Goal: Task Accomplishment & Management: Complete application form

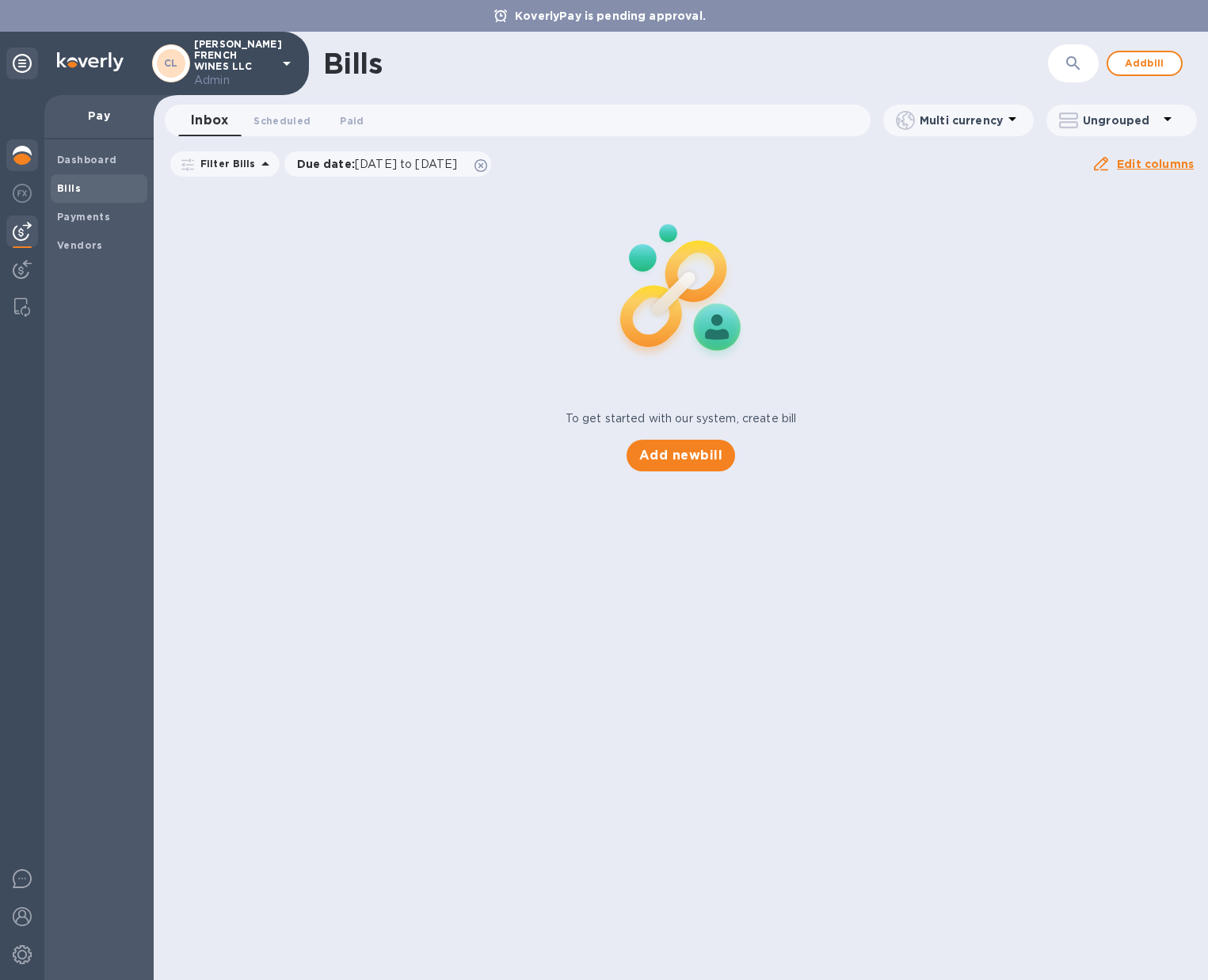
click at [21, 151] on img at bounding box center [22, 155] width 19 height 19
click at [20, 153] on img at bounding box center [22, 155] width 19 height 19
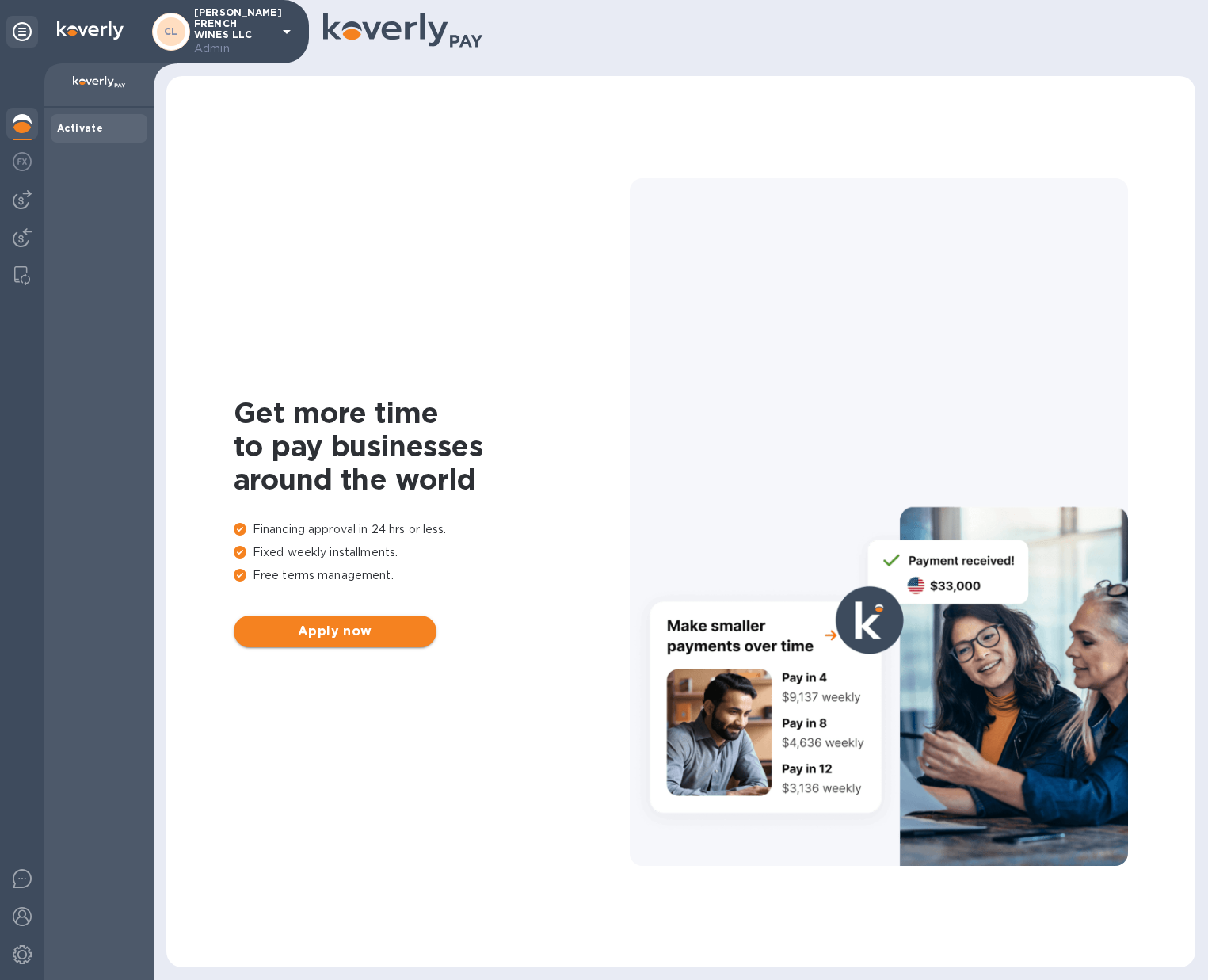
click at [319, 635] on span "Apply now" at bounding box center [334, 631] width 177 height 19
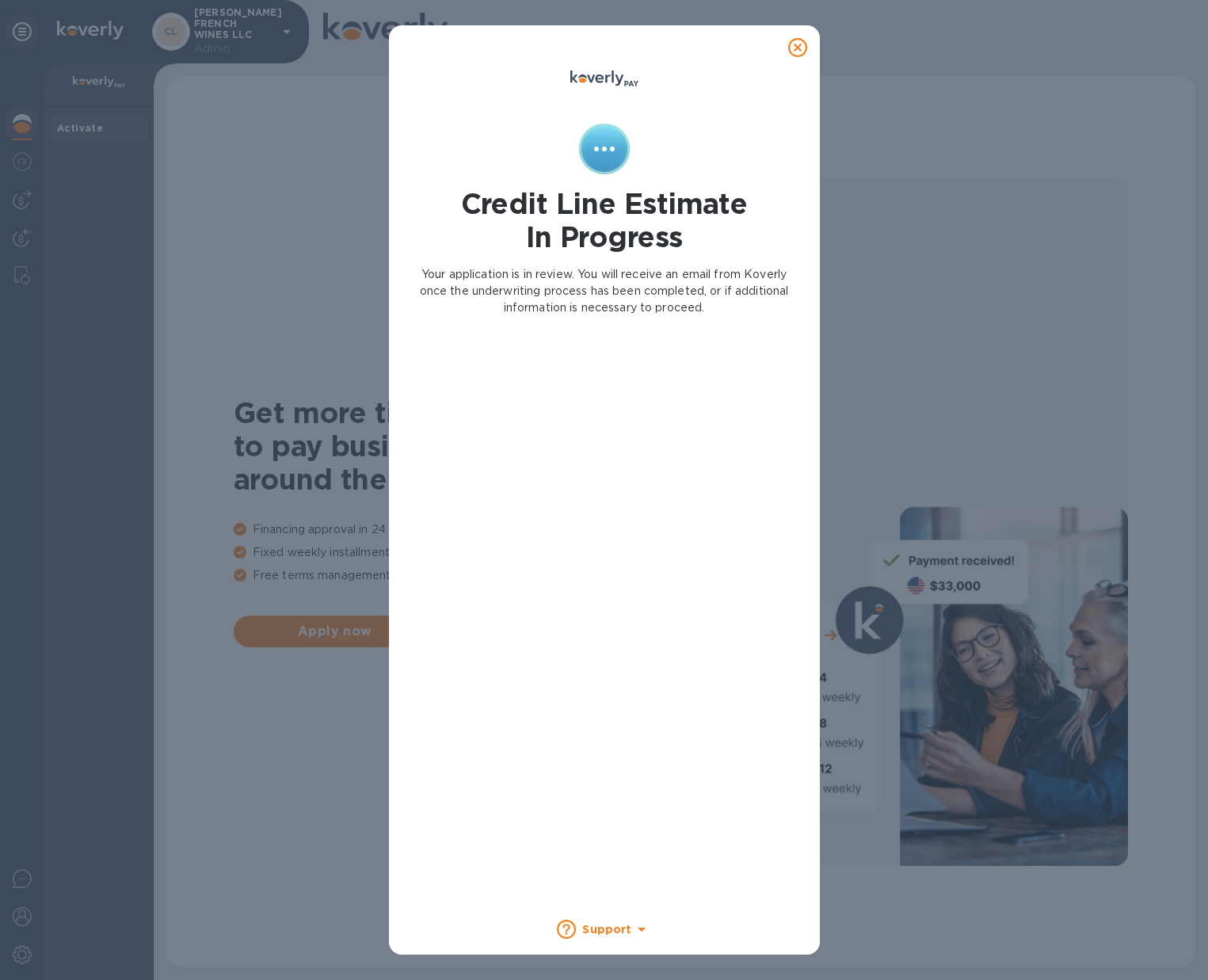
click at [796, 50] on icon at bounding box center [797, 47] width 19 height 19
